Goal: Task Accomplishment & Management: Manage account settings

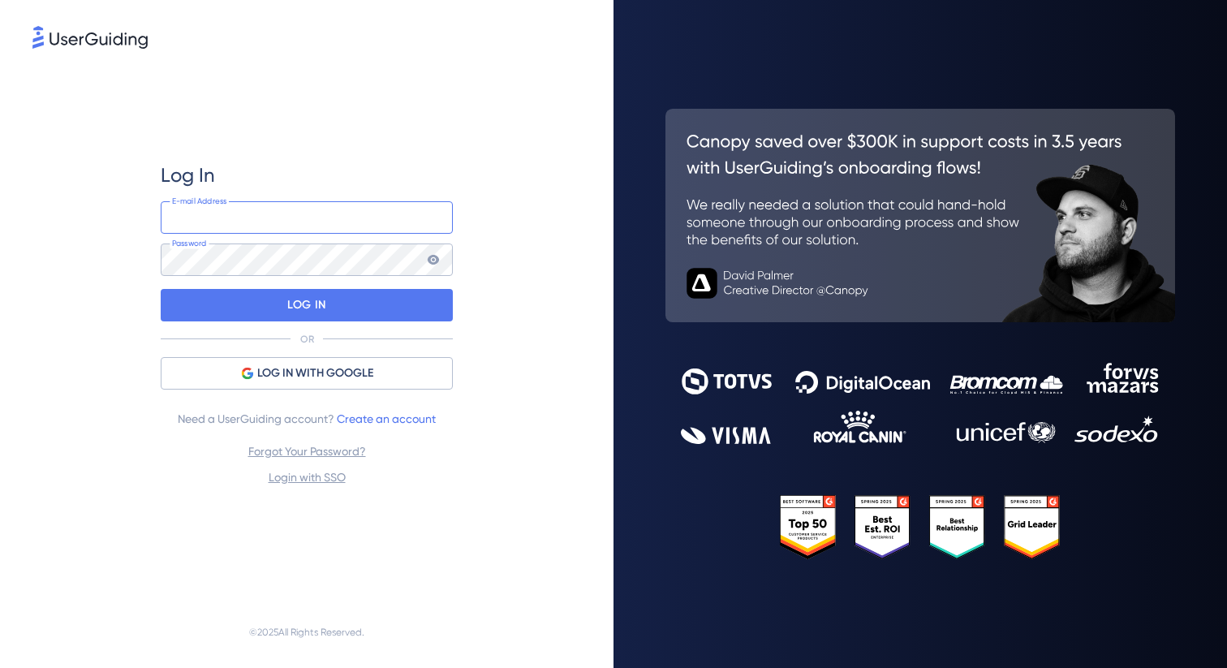
click at [266, 221] on input "email" at bounding box center [307, 217] width 292 height 32
click at [348, 120] on div "Log In E-mail Address Password LOG IN OR LOG IN WITH GOOGLE Need a UserGuiding …" at bounding box center [307, 324] width 292 height 544
click at [256, 224] on input "email" at bounding box center [307, 217] width 292 height 32
type input "[PERSON_NAME][EMAIL_ADDRESS][DOMAIN_NAME]"
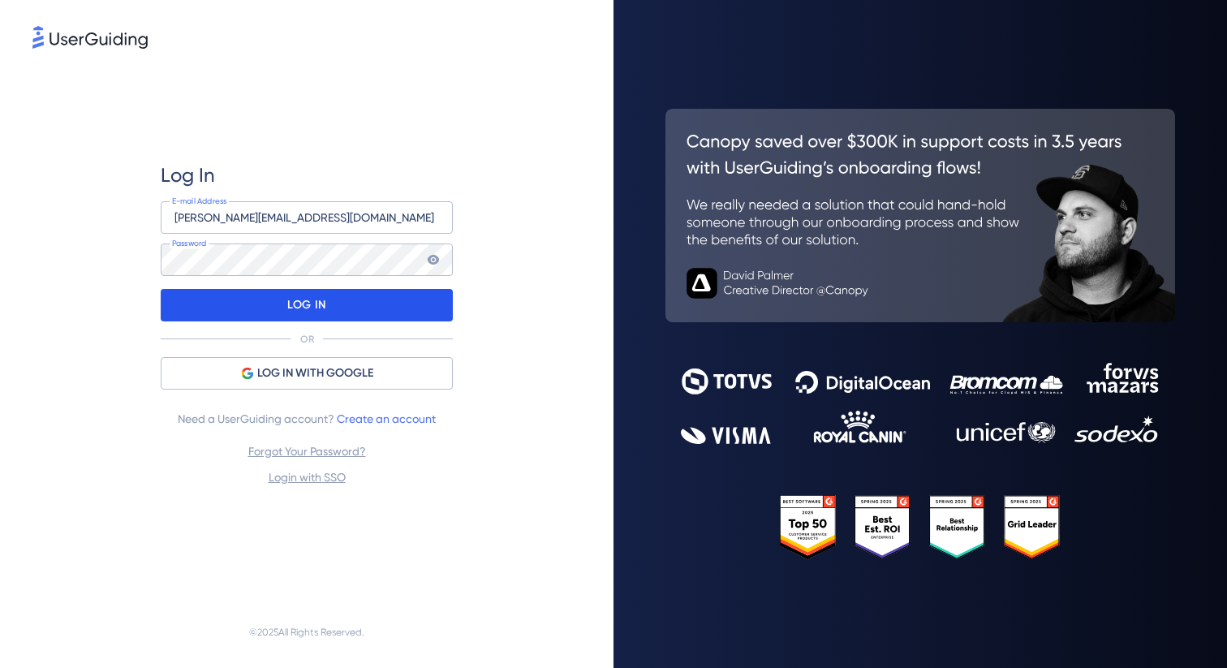
click at [375, 310] on div "LOG IN" at bounding box center [307, 305] width 292 height 32
drag, startPoint x: 358, startPoint y: 220, endPoint x: 20, endPoint y: 193, distance: 338.6
click at [20, 193] on div "Log In xavier.x.lequere@nielseniq.com E-mail Address Password LOG IN OR LOG IN …" at bounding box center [306, 334] width 613 height 668
click at [60, 352] on div "Log In xavier.x.lequere@nielseniq.com E-mail Address Password LOG IN OR LOG IN …" at bounding box center [306, 324] width 549 height 544
click at [314, 453] on link "Forgot Your Password?" at bounding box center [307, 451] width 118 height 13
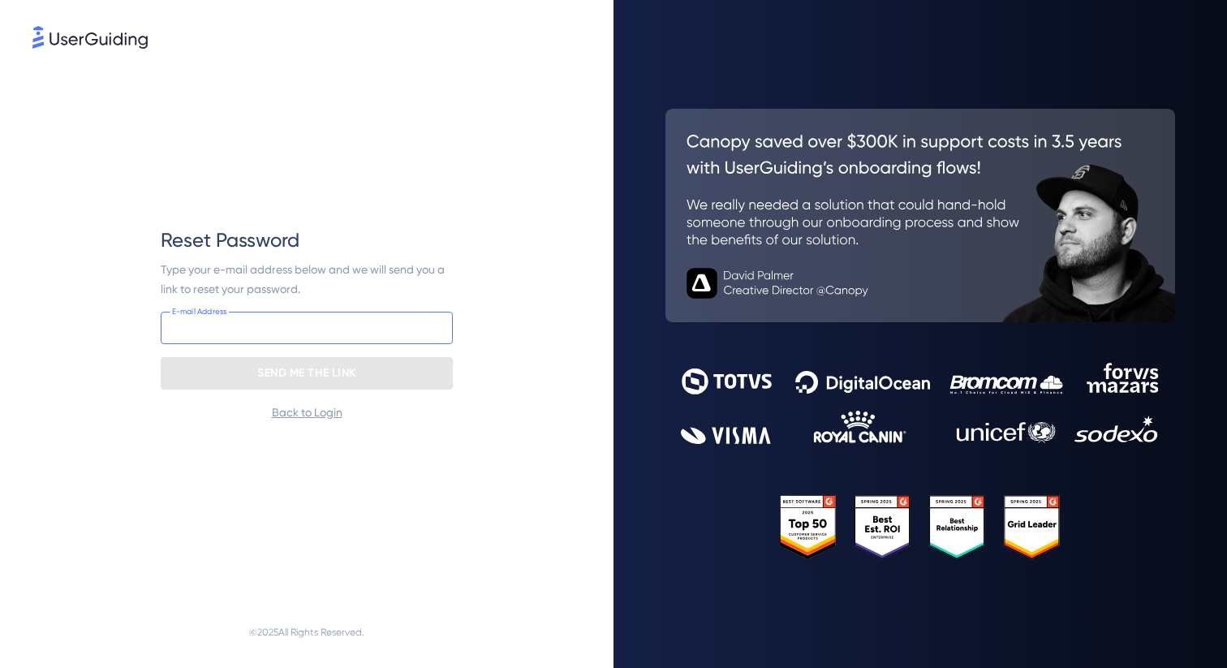
click at [246, 318] on input "email" at bounding box center [307, 328] width 292 height 32
paste input "[PERSON_NAME][EMAIL_ADDRESS][DOMAIN_NAME]"
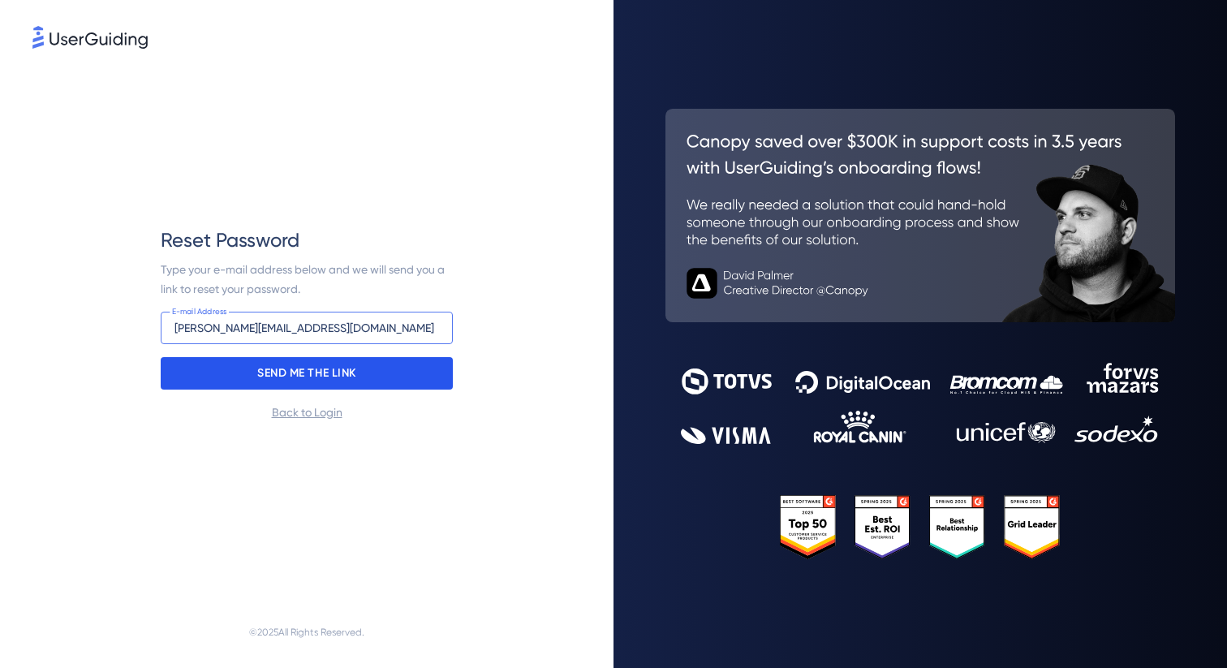
type input "[PERSON_NAME][EMAIL_ADDRESS][DOMAIN_NAME]"
click at [257, 372] on p "SEND ME THE LINK" at bounding box center [306, 373] width 99 height 26
click at [351, 376] on p "SEND ME THE LINK" at bounding box center [306, 373] width 99 height 26
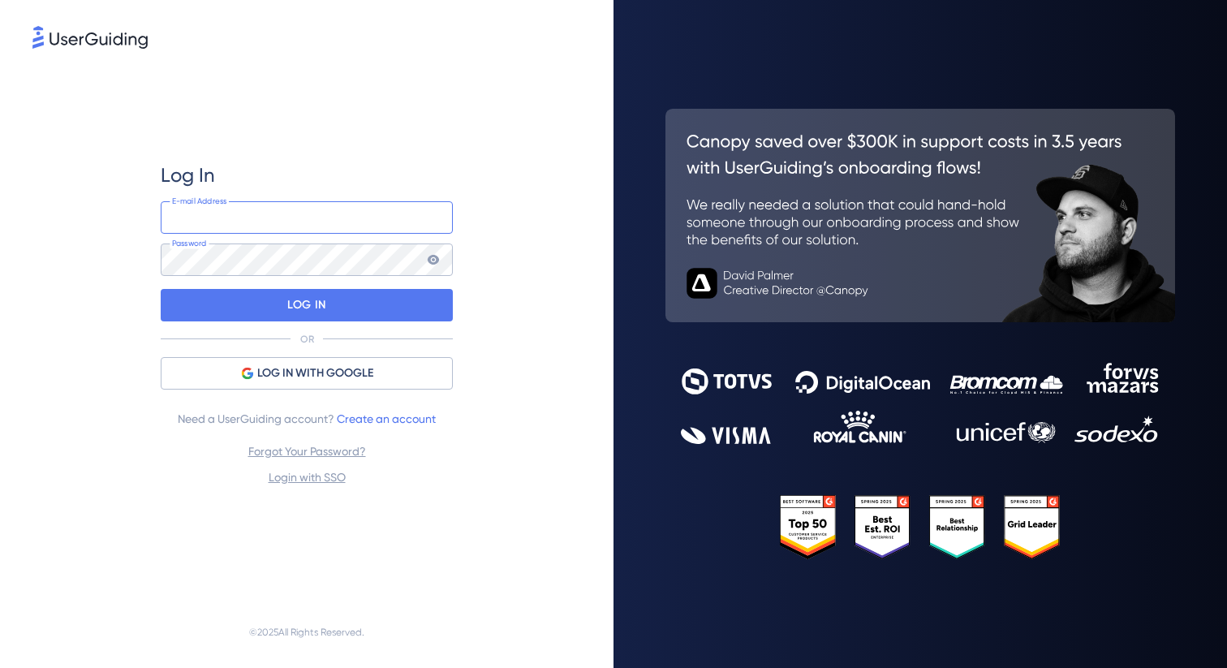
click at [269, 222] on input "email" at bounding box center [307, 217] width 292 height 32
click at [424, 140] on div "Log In E-mail Address Password LOG IN OR LOG IN WITH GOOGLE Need a UserGuiding …" at bounding box center [307, 324] width 292 height 544
click at [302, 216] on input "email" at bounding box center [307, 217] width 292 height 32
click at [343, 155] on div "Log In E-mail Address Password LOG IN OR LOG IN WITH GOOGLE Need a UserGuiding …" at bounding box center [307, 324] width 292 height 544
click at [265, 222] on input "email" at bounding box center [307, 217] width 292 height 32
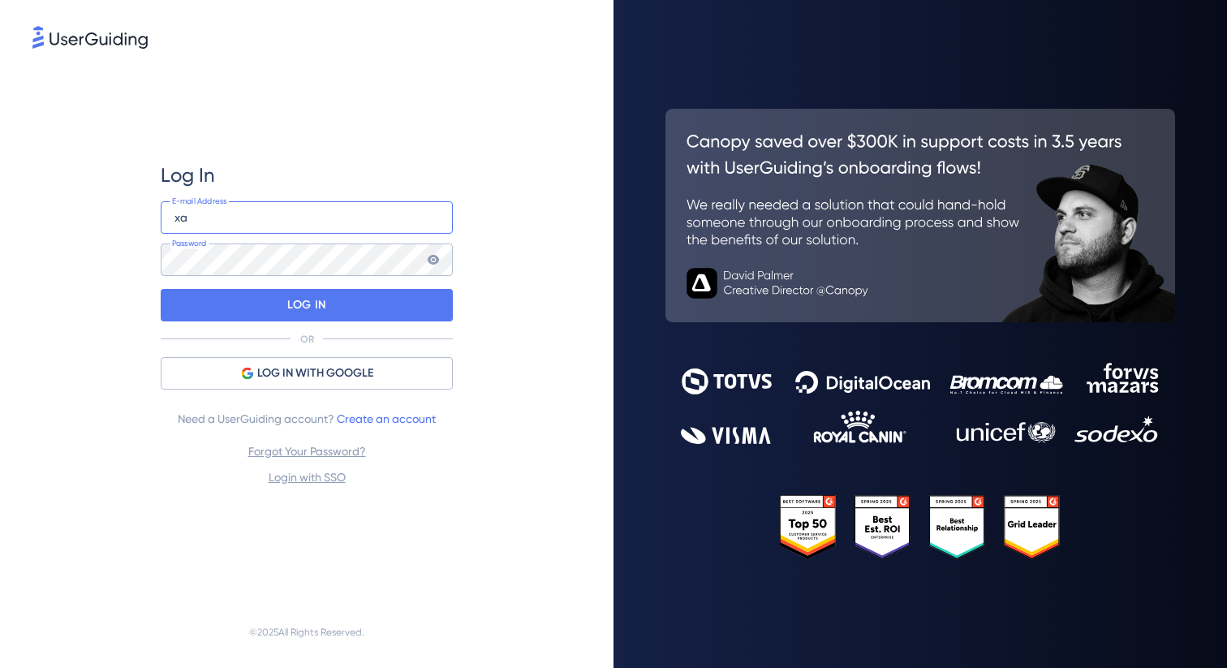
type input "[PERSON_NAME][EMAIL_ADDRESS][DOMAIN_NAME]"
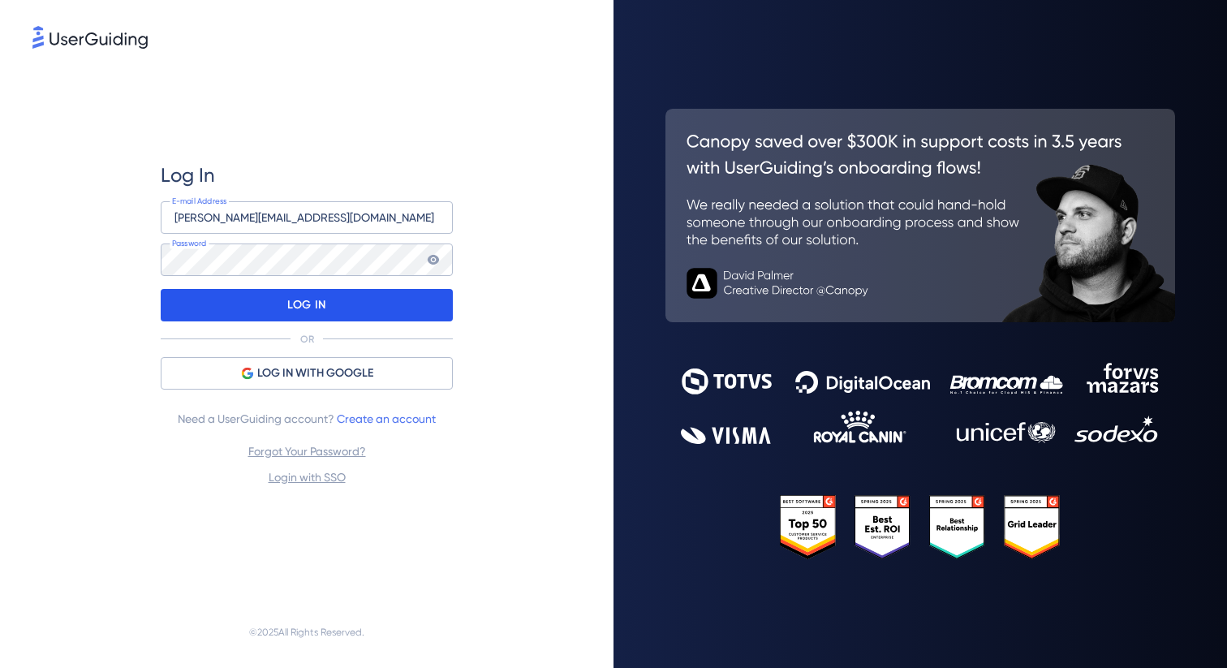
click at [338, 308] on div "LOG IN" at bounding box center [307, 305] width 292 height 32
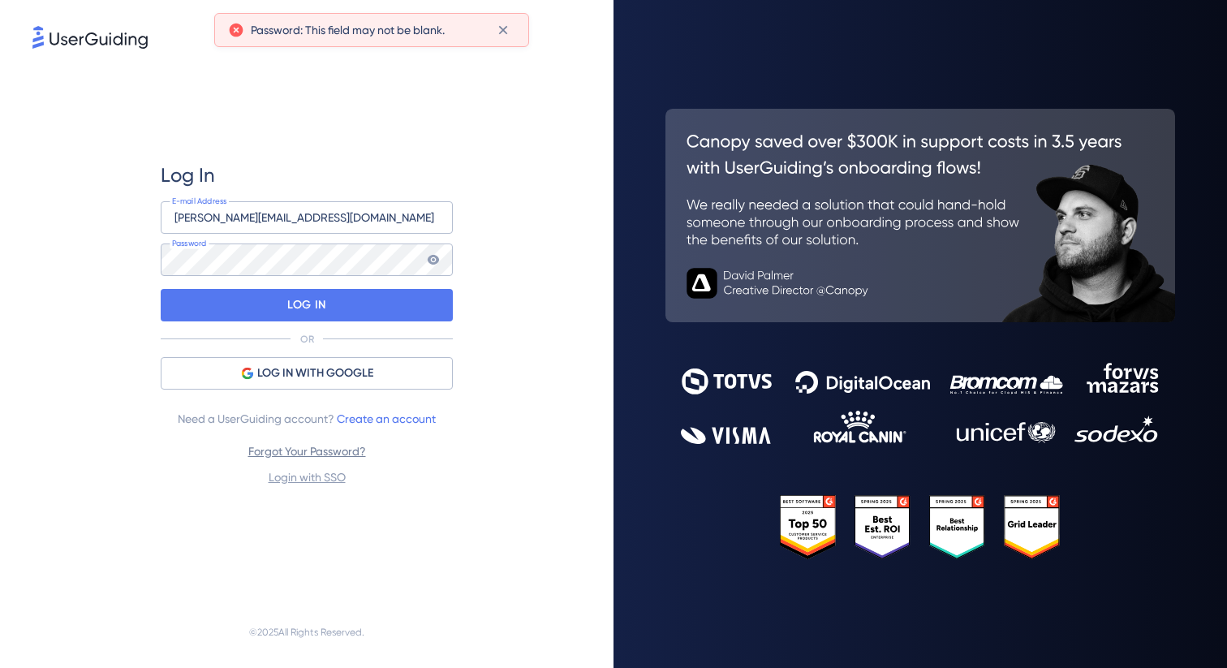
click at [344, 450] on link "Forgot Your Password?" at bounding box center [307, 451] width 118 height 13
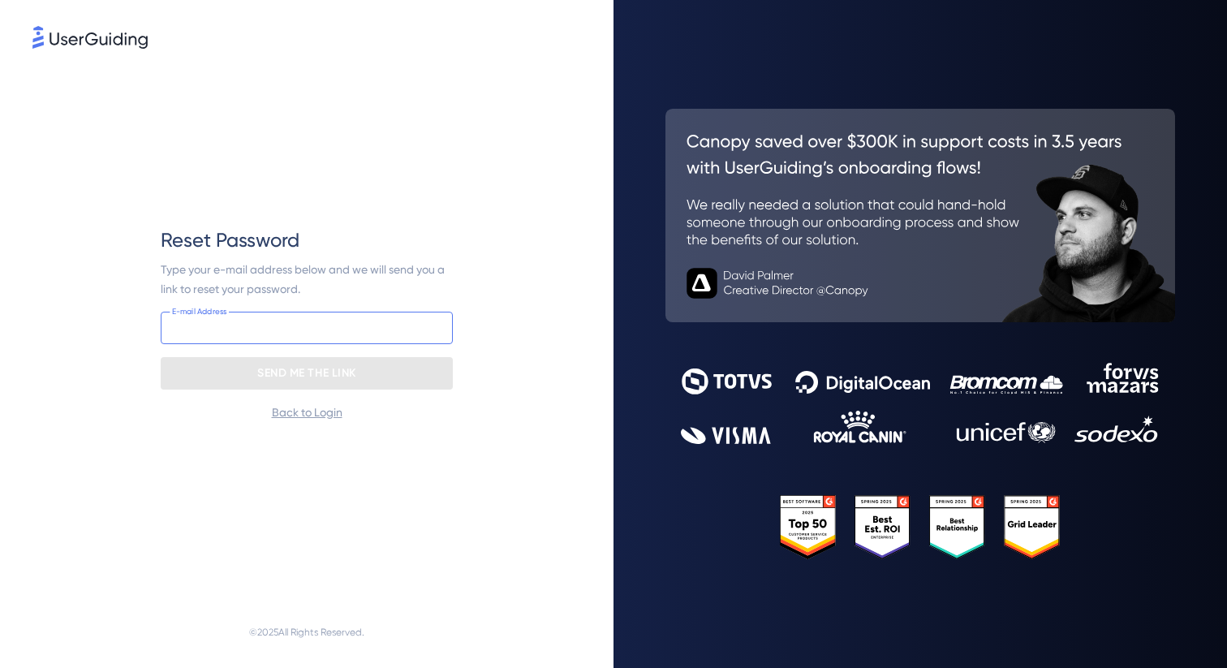
click at [282, 327] on input "email" at bounding box center [307, 328] width 292 height 32
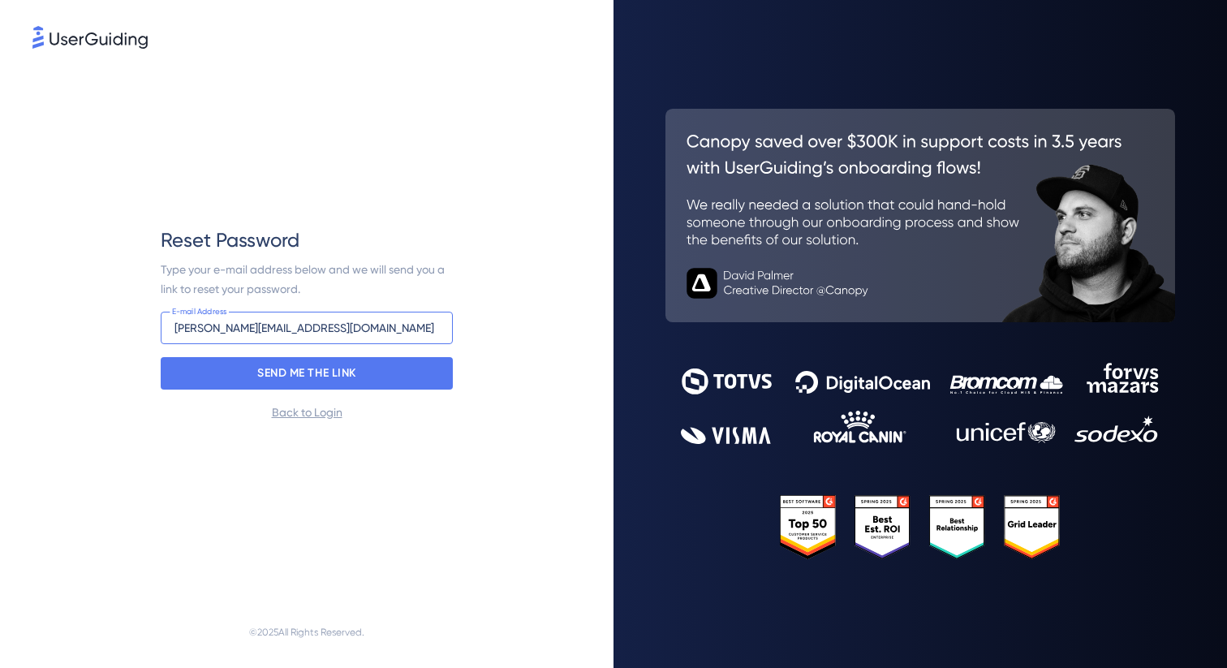
click at [293, 325] on input "[PERSON_NAME][EMAIL_ADDRESS][DOMAIN_NAME]" at bounding box center [307, 328] width 292 height 32
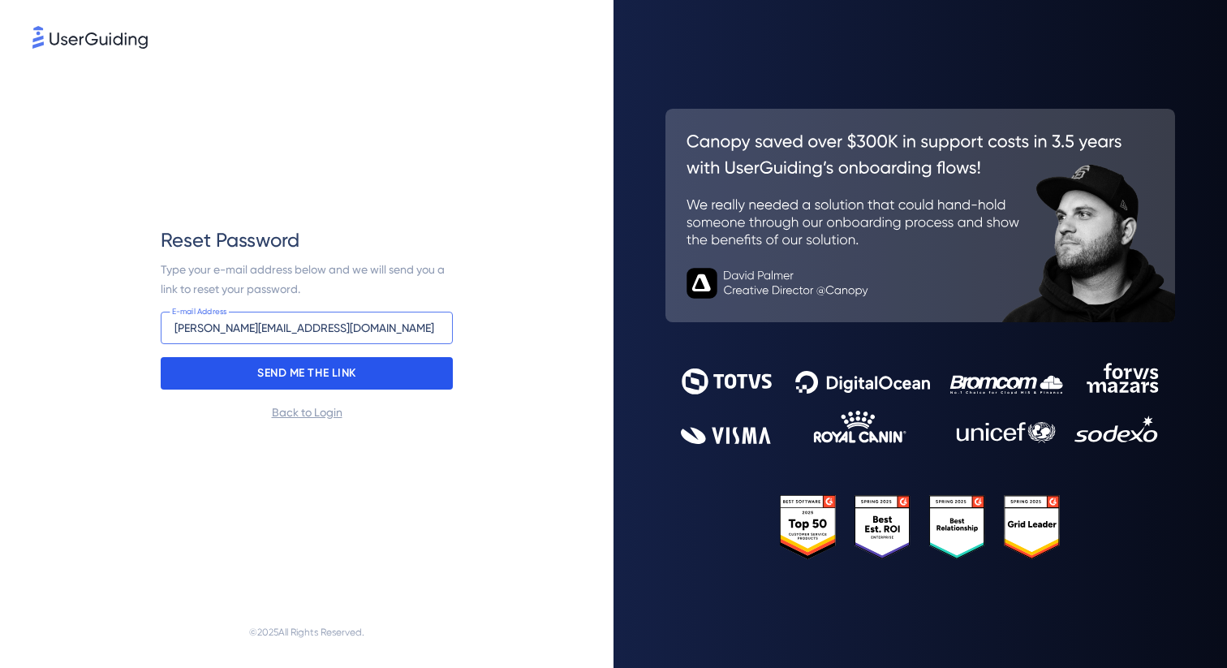
type input "[PERSON_NAME][EMAIL_ADDRESS][DOMAIN_NAME]"
click at [318, 372] on p "SEND ME THE LINK" at bounding box center [306, 373] width 99 height 26
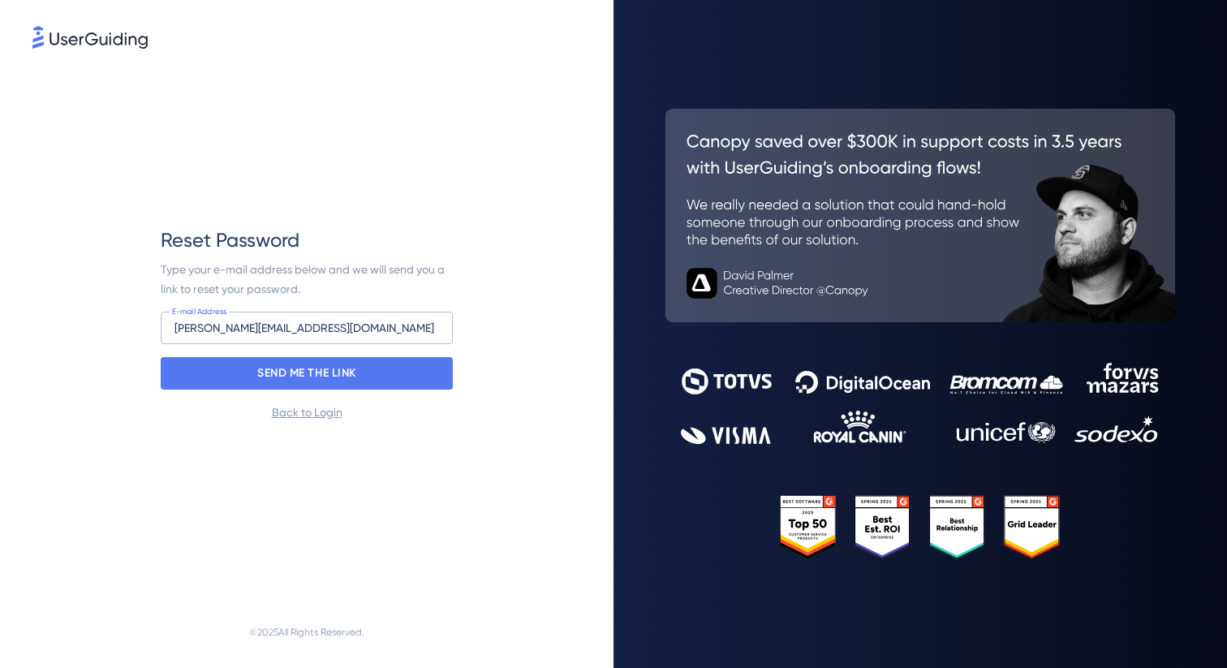
click at [539, 206] on div "Reset Password Type your e-mail address below and we will send you a link to re…" at bounding box center [306, 324] width 549 height 544
